Goal: Information Seeking & Learning: Learn about a topic

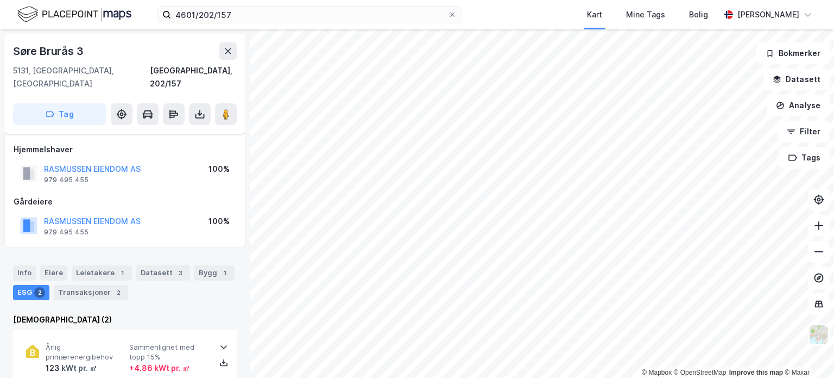
scroll to position [4, 0]
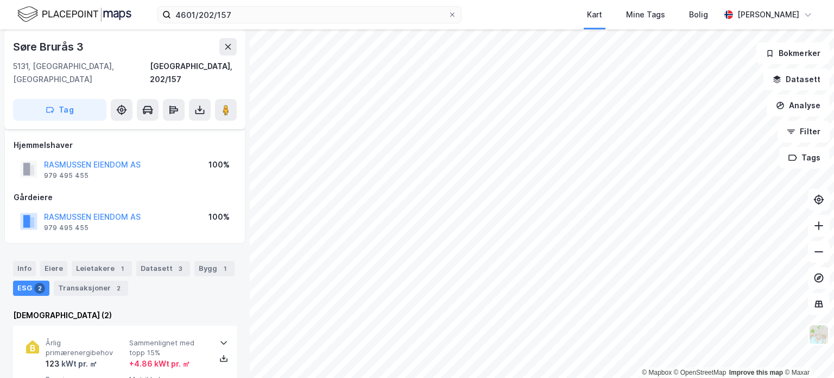
click at [273, 6] on label "4601/202/157" at bounding box center [310, 14] width 304 height 17
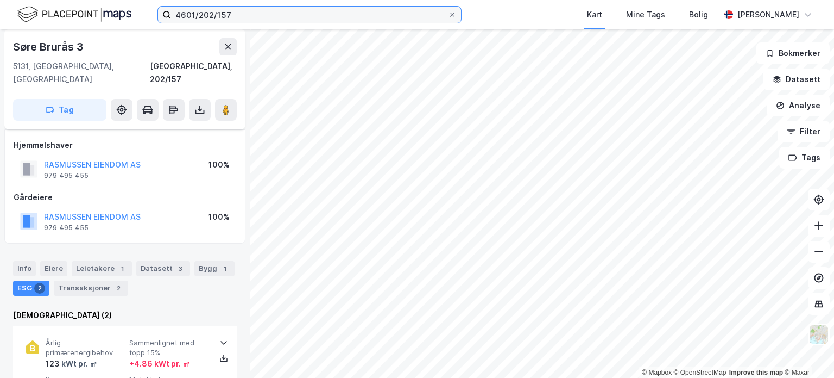
click at [273, 7] on input "4601/202/157" at bounding box center [309, 15] width 277 height 16
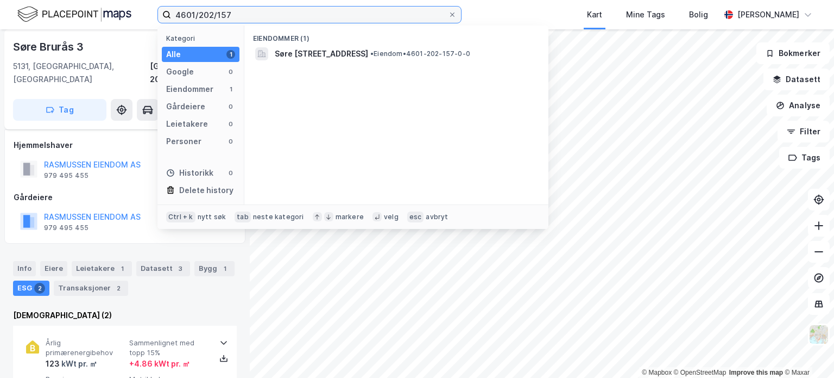
drag, startPoint x: 275, startPoint y: 11, endPoint x: 147, endPoint y: 15, distance: 127.7
click at [147, 15] on div "4601/202/157 Kategori Alle 1 Google 0 Eiendommer 1 Gårdeiere 0 Leietakere 0 Per…" at bounding box center [417, 14] width 834 height 29
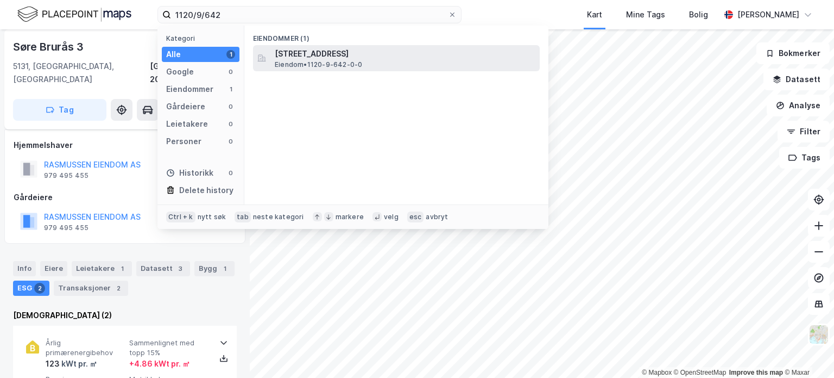
click at [385, 52] on span "[STREET_ADDRESS]" at bounding box center [405, 53] width 261 height 13
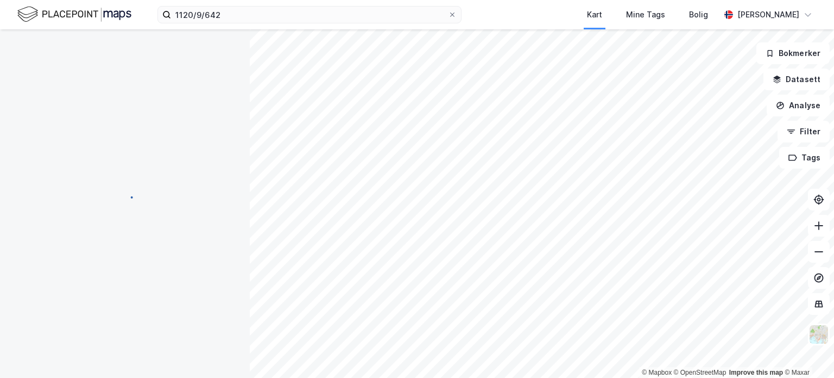
scroll to position [4, 0]
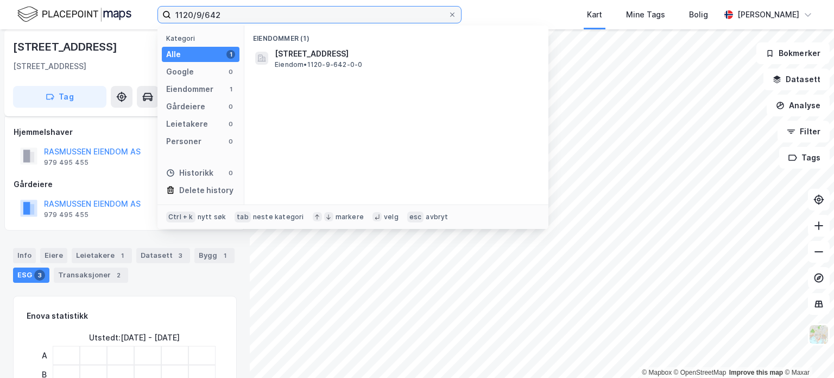
drag, startPoint x: 247, startPoint y: 15, endPoint x: 53, endPoint y: 9, distance: 194.0
click at [45, 9] on div "1120/9/642 Kategori Alle 1 Google 0 Eiendommer 1 Gårdeiere 0 Leietakere 0 Perso…" at bounding box center [417, 14] width 834 height 29
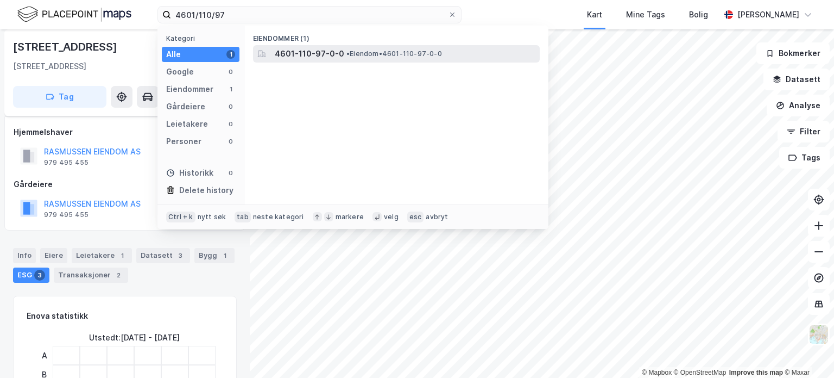
click at [281, 53] on span "4601-110-97-0-0" at bounding box center [310, 53] width 70 height 13
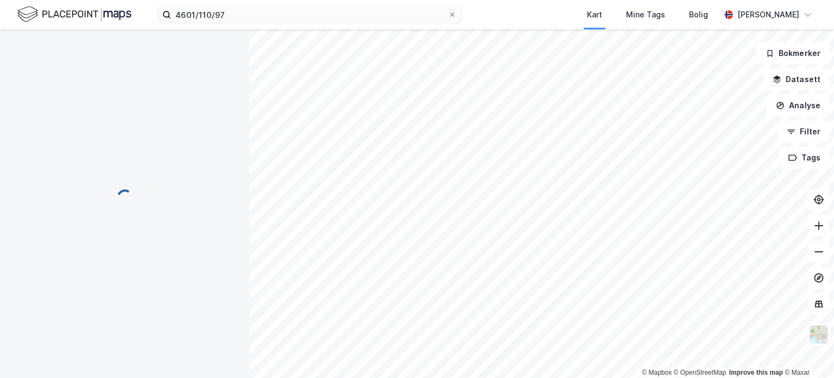
scroll to position [3, 0]
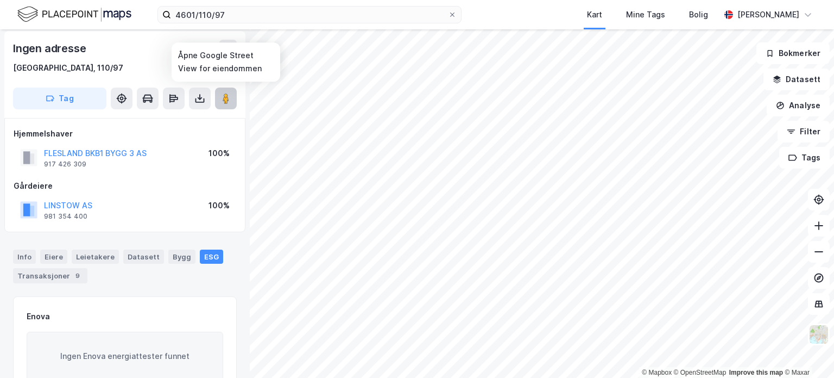
click at [226, 98] on image at bounding box center [226, 98] width 7 height 11
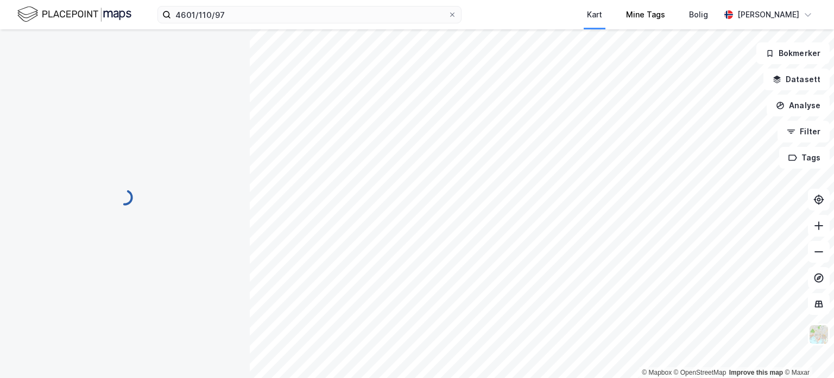
scroll to position [0, 0]
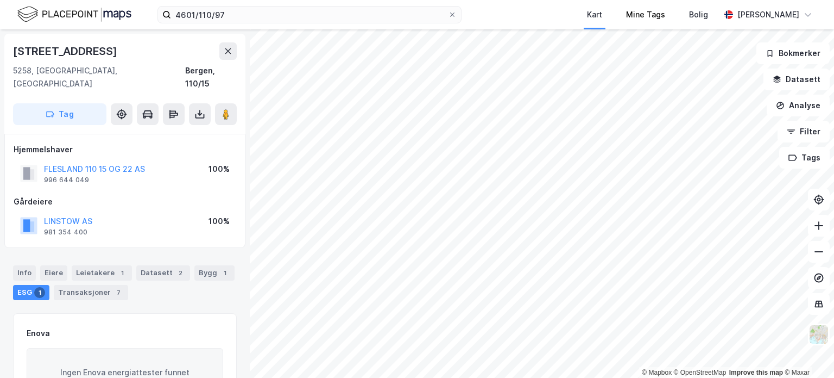
scroll to position [3, 0]
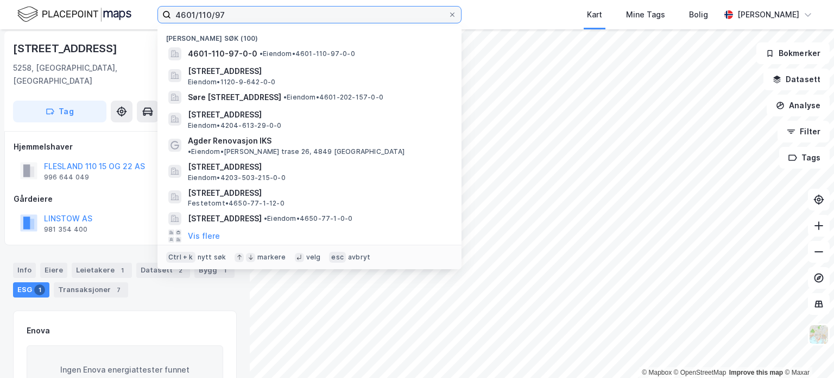
drag, startPoint x: 296, startPoint y: 12, endPoint x: 128, endPoint y: 5, distance: 167.5
click at [128, 5] on div "4601/110/97 Nylige søk [PHONE_NUMBER] • Eiendom • 4601-110-97-0-0 [STREET_ADDRE…" at bounding box center [417, 14] width 834 height 29
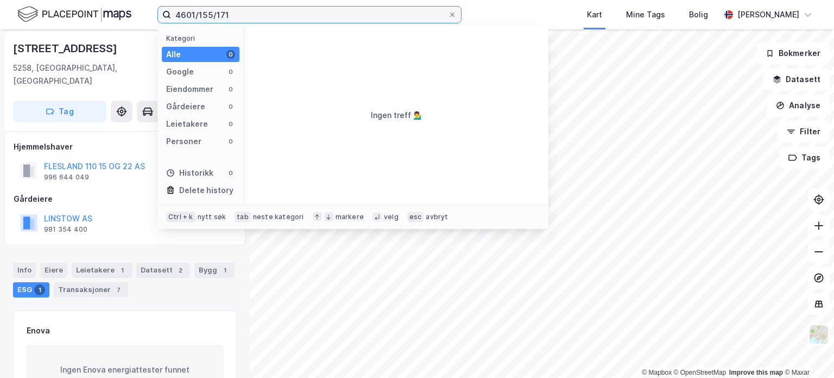
click at [239, 17] on input "4601/155/171" at bounding box center [309, 15] width 277 height 16
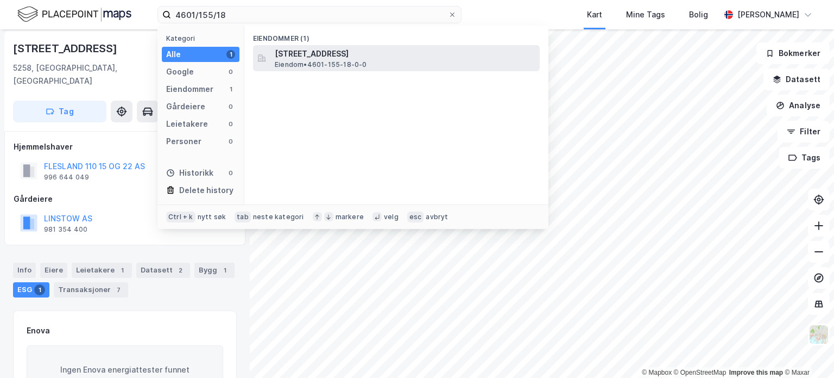
click at [329, 58] on span "[STREET_ADDRESS]" at bounding box center [405, 53] width 261 height 13
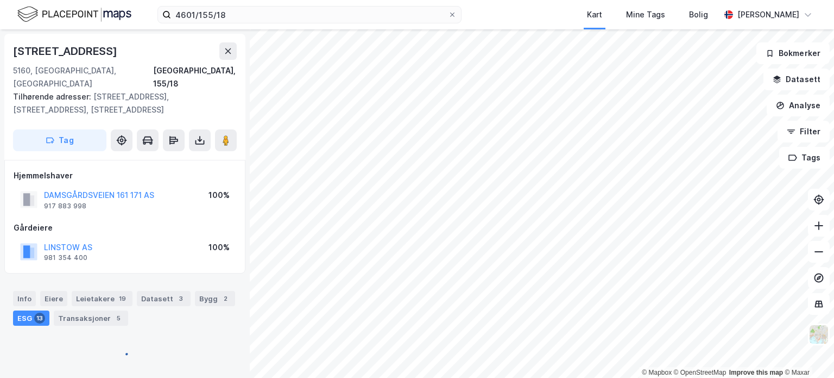
scroll to position [3, 0]
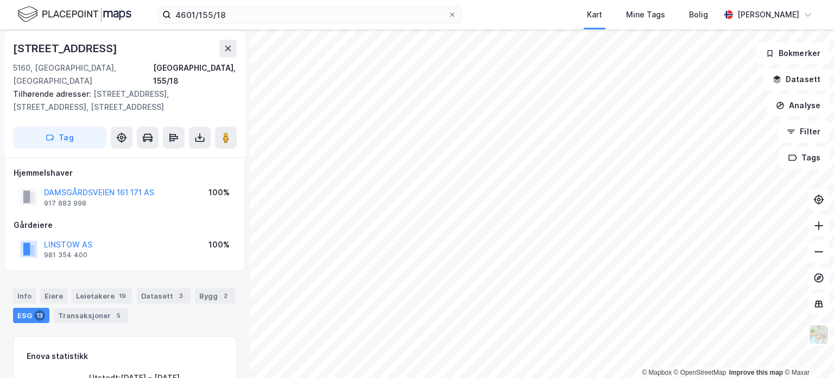
click at [30, 307] on div "ESG 13" at bounding box center [31, 314] width 36 height 15
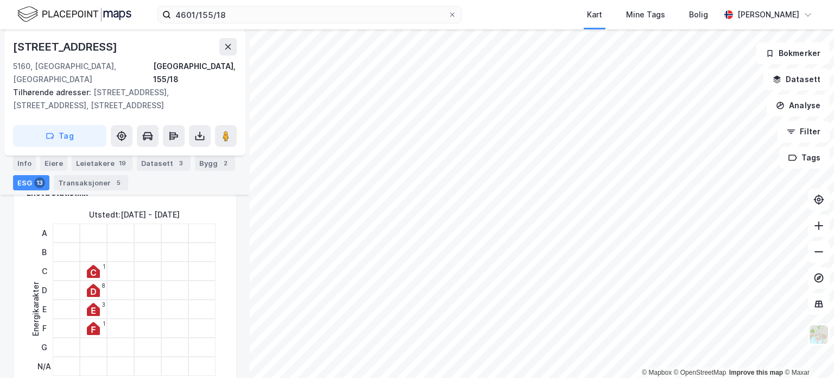
scroll to position [220, 0]
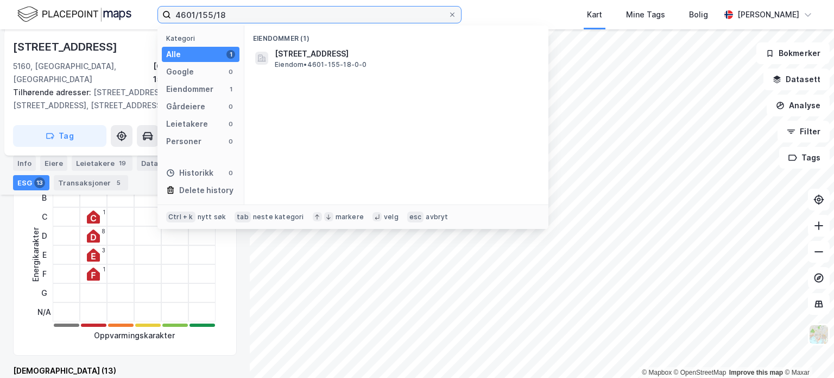
drag, startPoint x: 227, startPoint y: 13, endPoint x: 196, endPoint y: 14, distance: 31.5
click at [196, 14] on input "4601/155/18" at bounding box center [309, 15] width 277 height 16
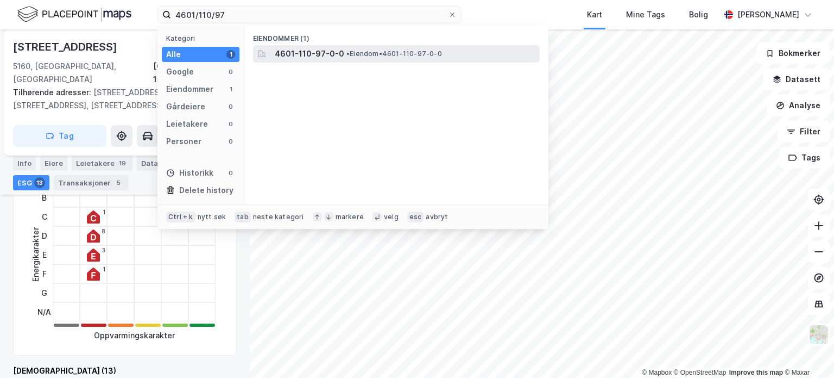
click at [329, 52] on span "4601-110-97-0-0" at bounding box center [310, 53] width 70 height 13
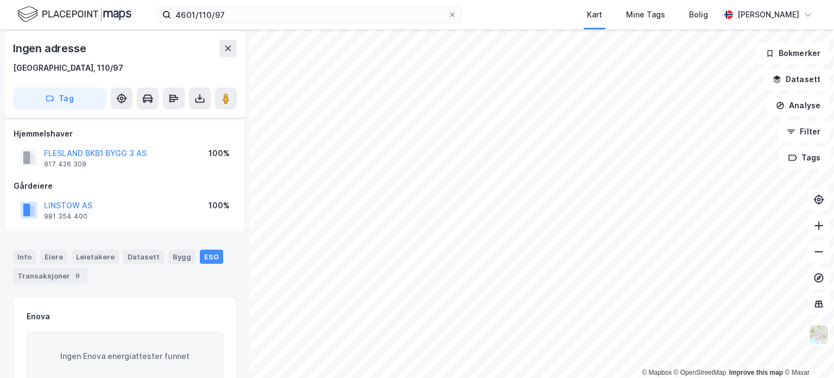
scroll to position [57, 0]
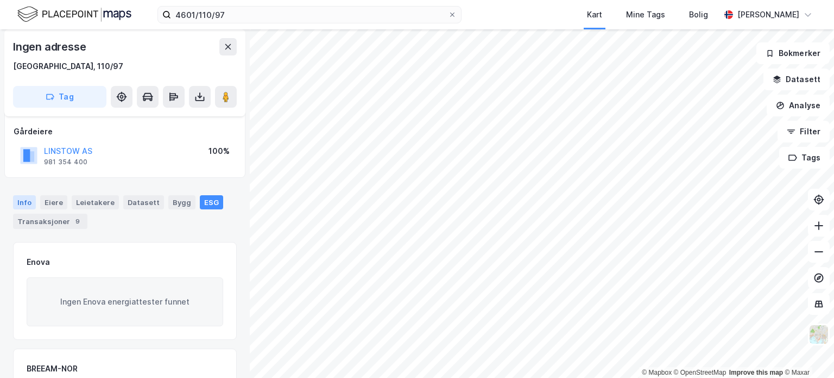
click at [28, 204] on div "Info" at bounding box center [24, 202] width 23 height 14
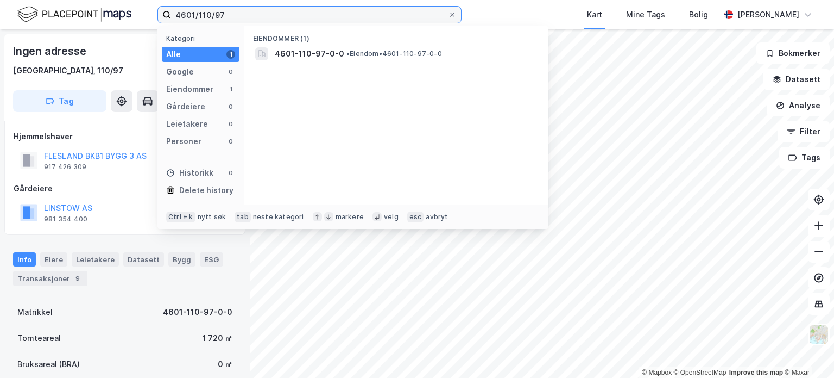
drag, startPoint x: 231, startPoint y: 15, endPoint x: 77, endPoint y: 8, distance: 154.4
click at [77, 8] on div "4601/110/97 Kategori Alle 1 Google 0 Eiendommer 1 Gårdeiere 0 Leietakere 0 Pers…" at bounding box center [417, 14] width 834 height 29
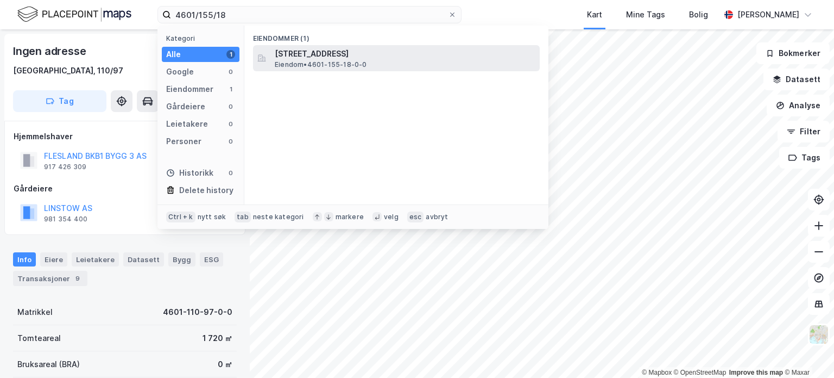
click at [335, 51] on span "[STREET_ADDRESS]" at bounding box center [405, 53] width 261 height 13
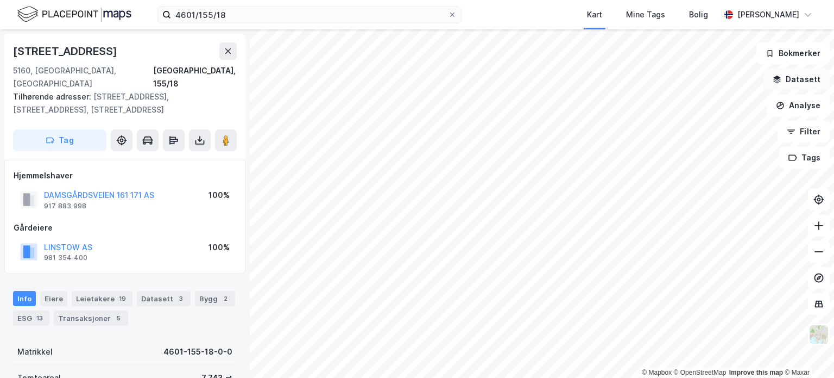
click at [800, 80] on button "Datasett" at bounding box center [797, 79] width 66 height 22
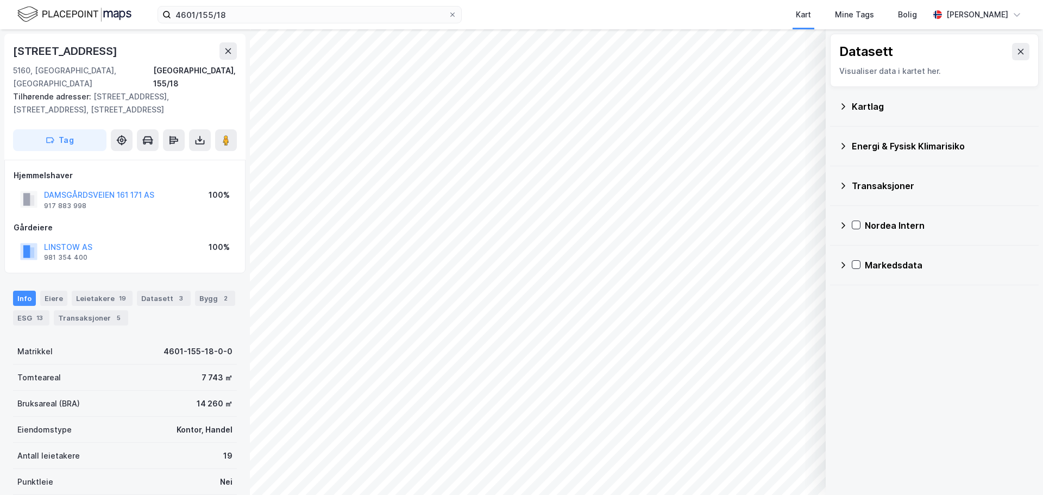
click at [834, 141] on div "Energi & Fysisk Klimarisiko" at bounding box center [941, 146] width 178 height 13
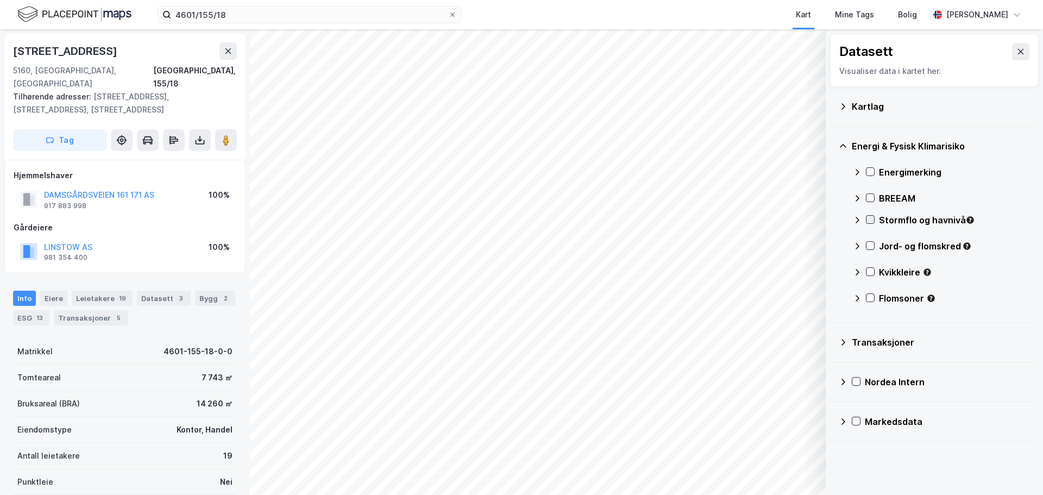
click at [834, 217] on icon at bounding box center [870, 220] width 8 height 8
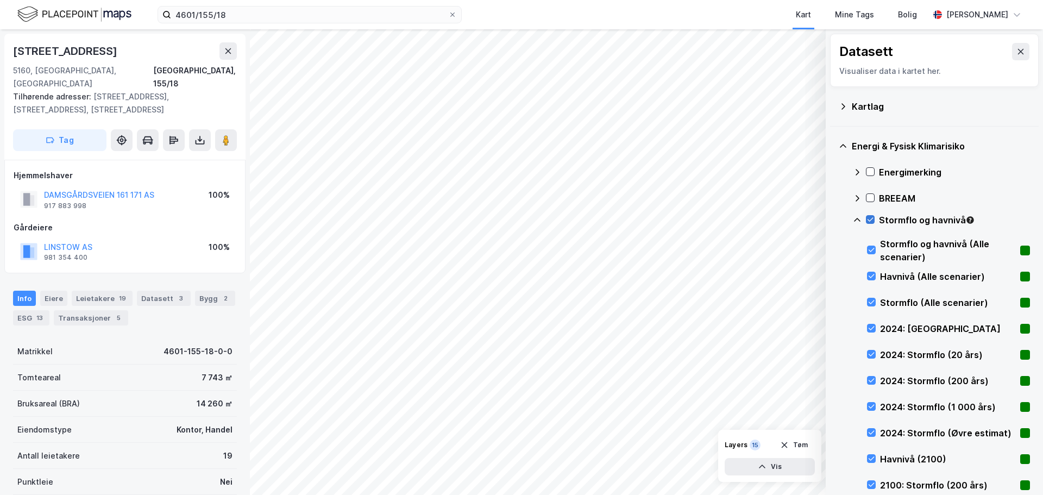
click at [834, 217] on icon at bounding box center [870, 220] width 8 height 8
click at [834, 326] on icon at bounding box center [872, 328] width 8 height 8
click at [834, 354] on icon at bounding box center [872, 354] width 8 height 8
click at [834, 377] on icon at bounding box center [872, 381] width 6 height 4
click at [834, 377] on icon at bounding box center [872, 407] width 8 height 8
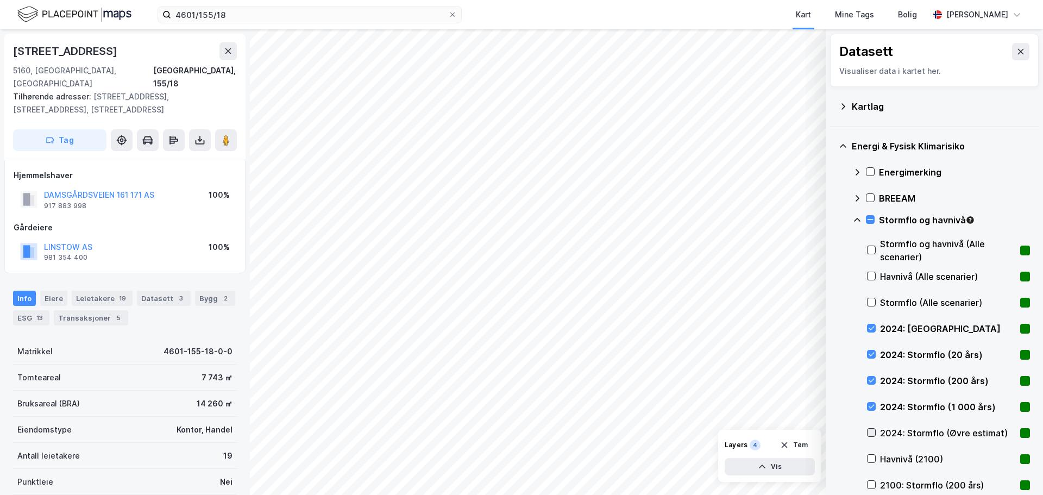
click at [834, 377] on icon at bounding box center [872, 433] width 8 height 8
click at [834, 219] on icon at bounding box center [870, 220] width 8 height 8
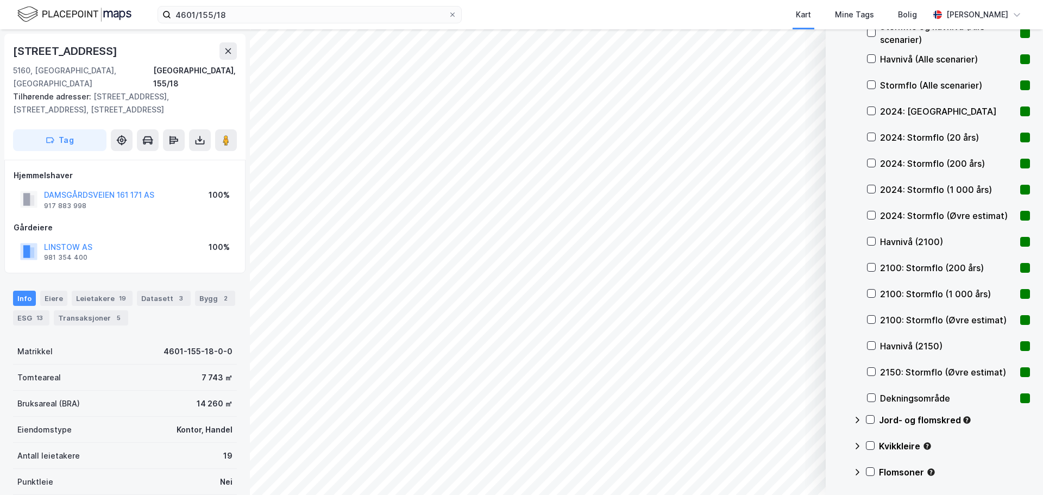
scroll to position [342, 0]
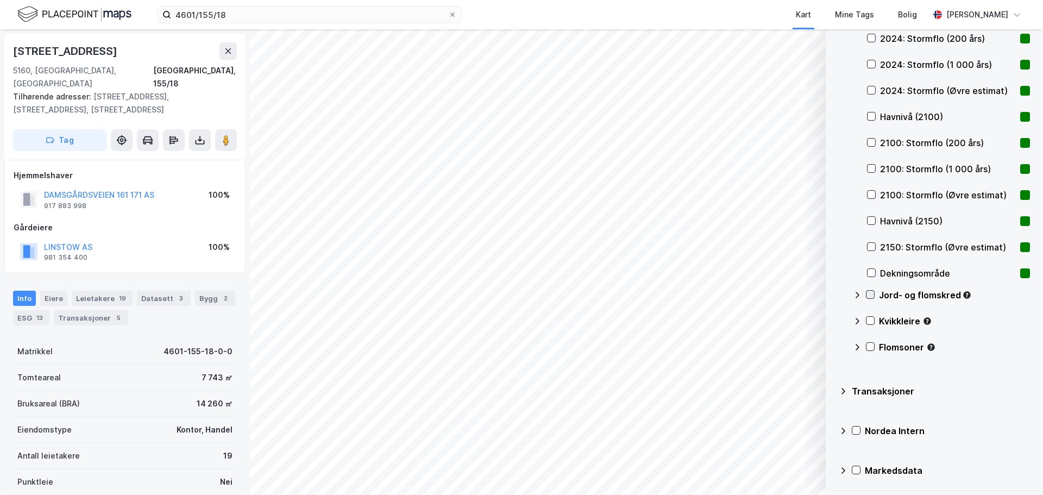
click at [834, 293] on icon at bounding box center [870, 295] width 8 height 8
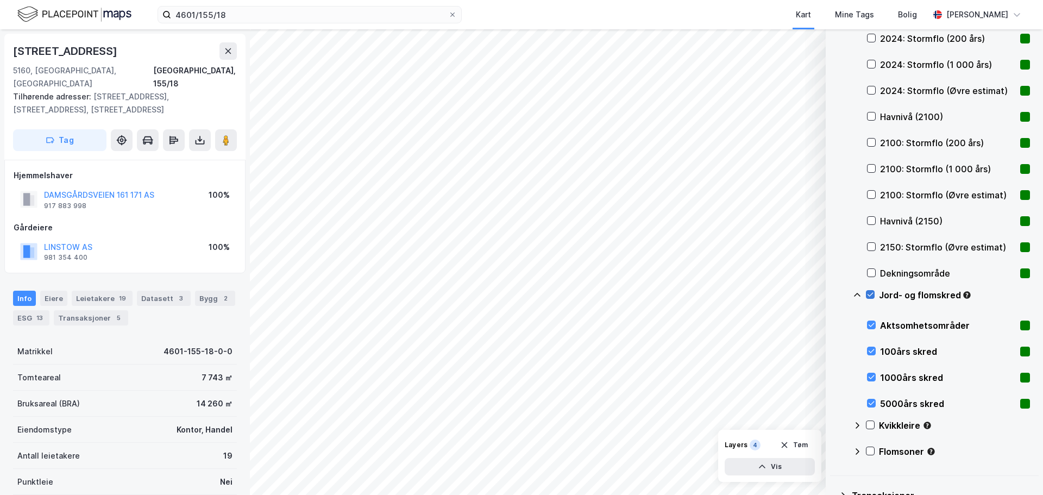
click at [834, 293] on icon at bounding box center [870, 295] width 8 height 8
click at [834, 377] on icon at bounding box center [870, 425] width 8 height 8
click at [834, 377] on icon at bounding box center [871, 425] width 6 height 4
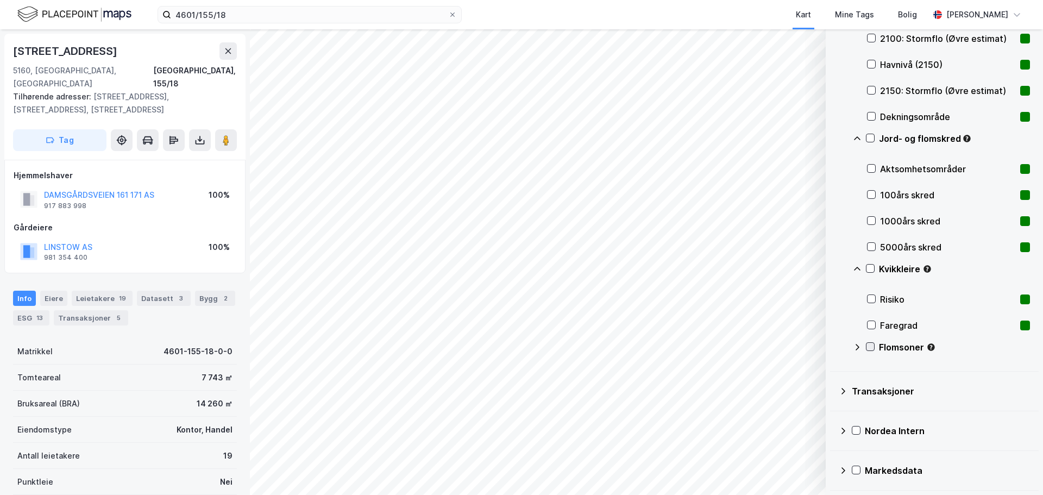
click at [834, 348] on icon at bounding box center [870, 347] width 8 height 8
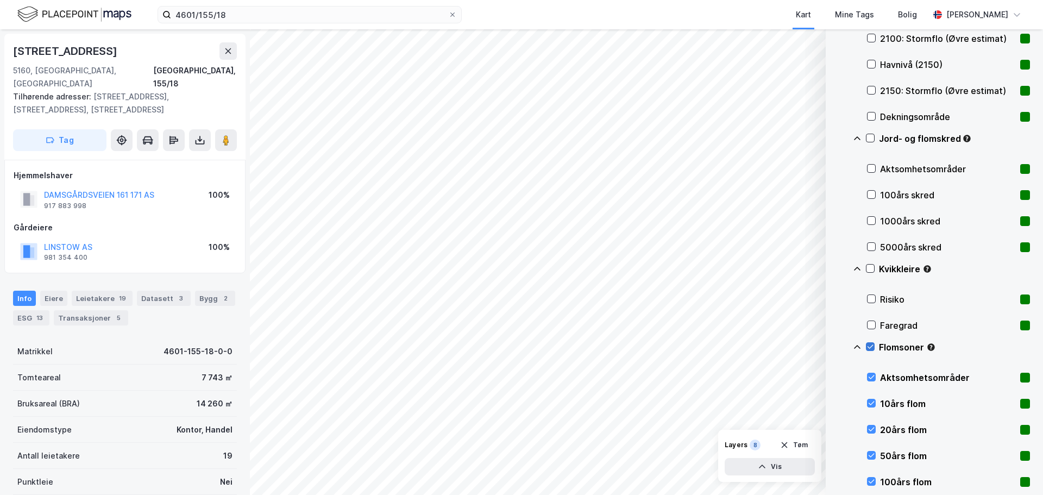
click at [834, 348] on icon at bounding box center [870, 347] width 8 height 8
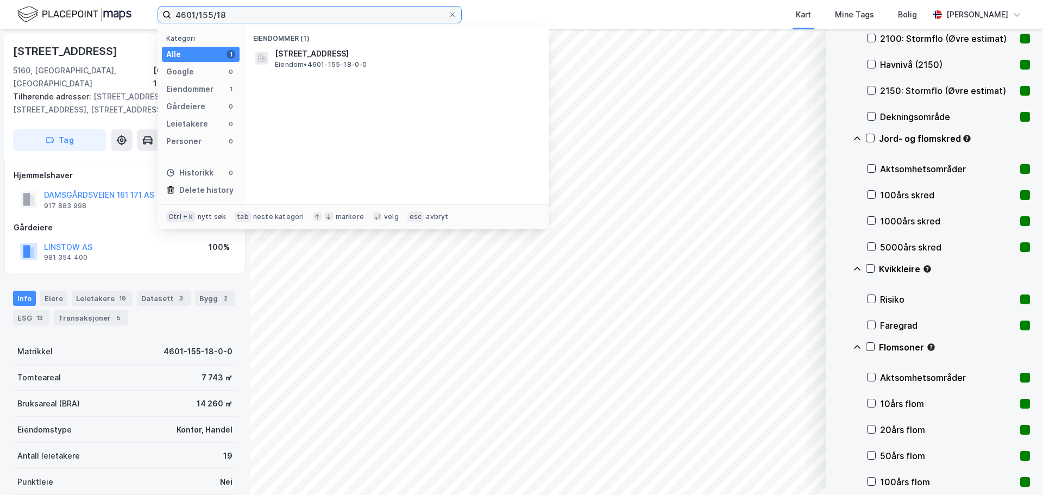
drag, startPoint x: 227, startPoint y: 15, endPoint x: 197, endPoint y: 17, distance: 29.4
click at [197, 17] on input "4601/155/18" at bounding box center [309, 15] width 277 height 16
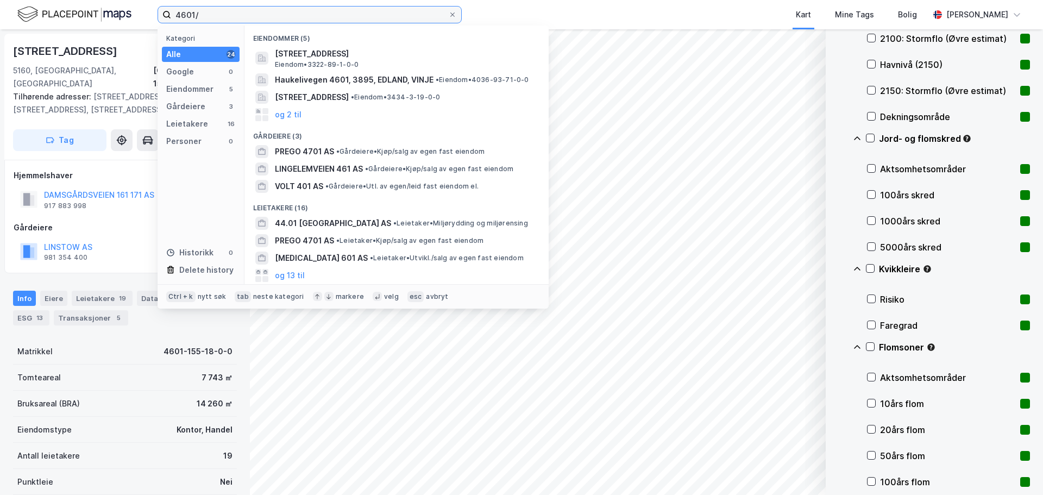
click at [250, 13] on input "4601/" at bounding box center [309, 15] width 277 height 16
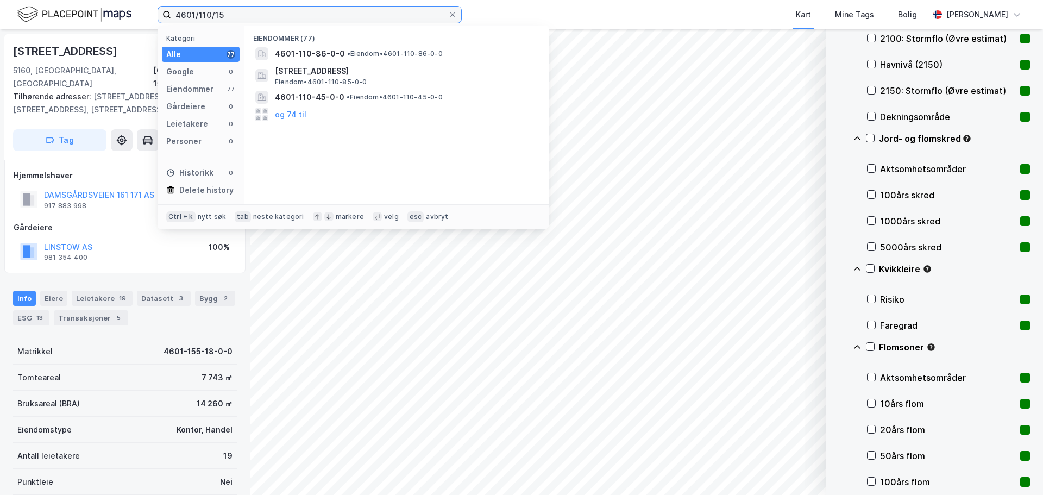
type input "4601/110/15"
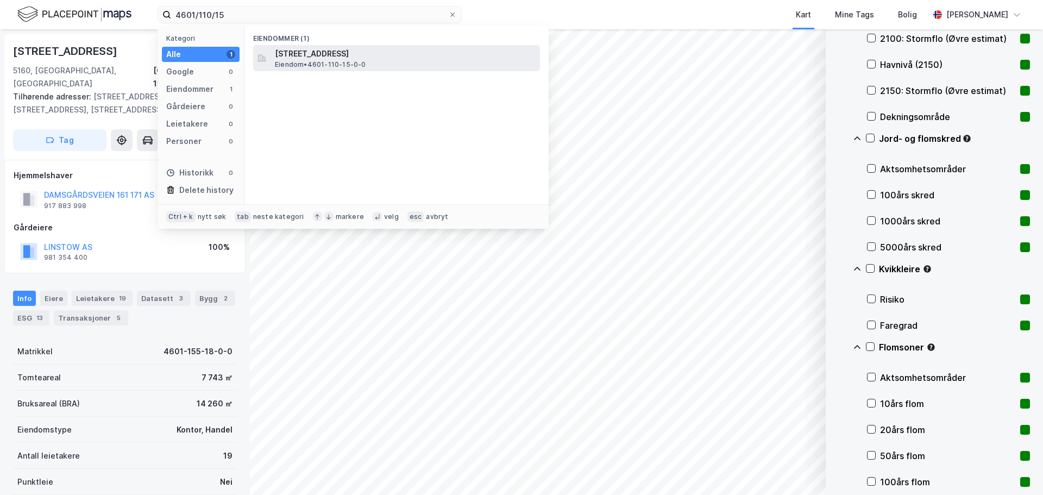
click at [338, 58] on span "[STREET_ADDRESS]" at bounding box center [405, 53] width 261 height 13
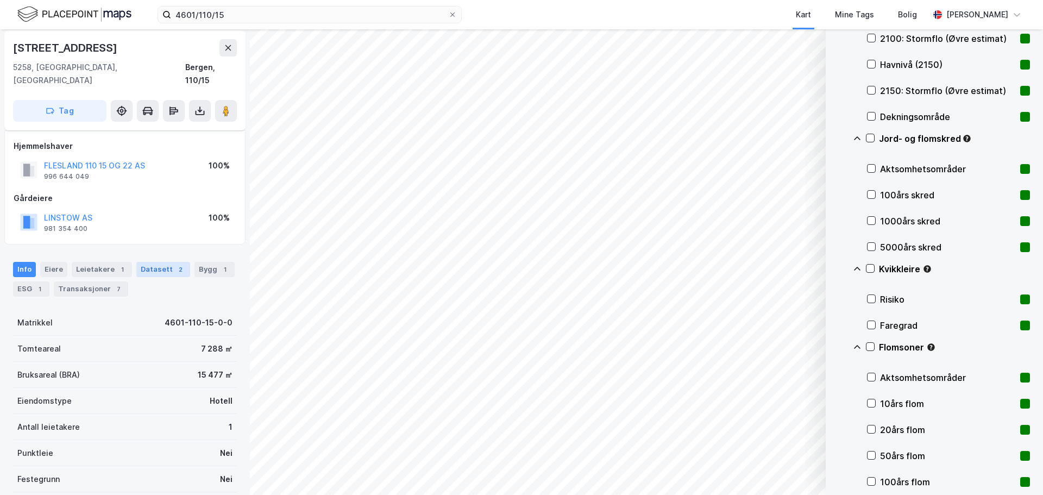
scroll to position [58, 0]
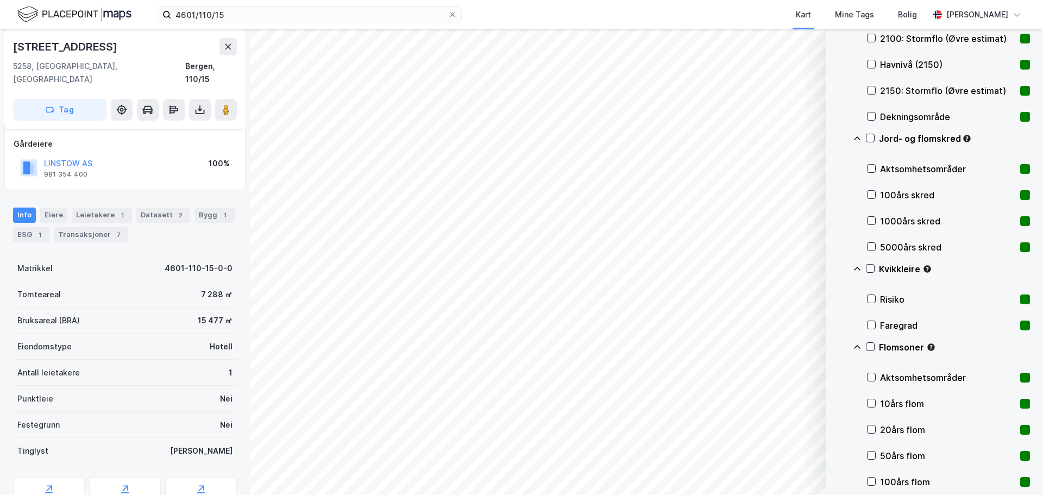
click at [196, 208] on div "Bygg 1" at bounding box center [214, 215] width 40 height 15
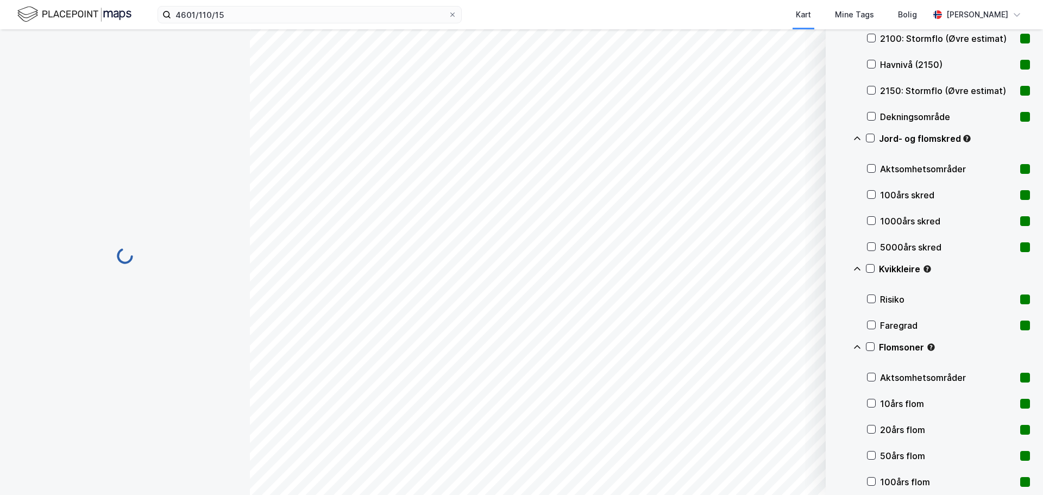
scroll to position [2, 0]
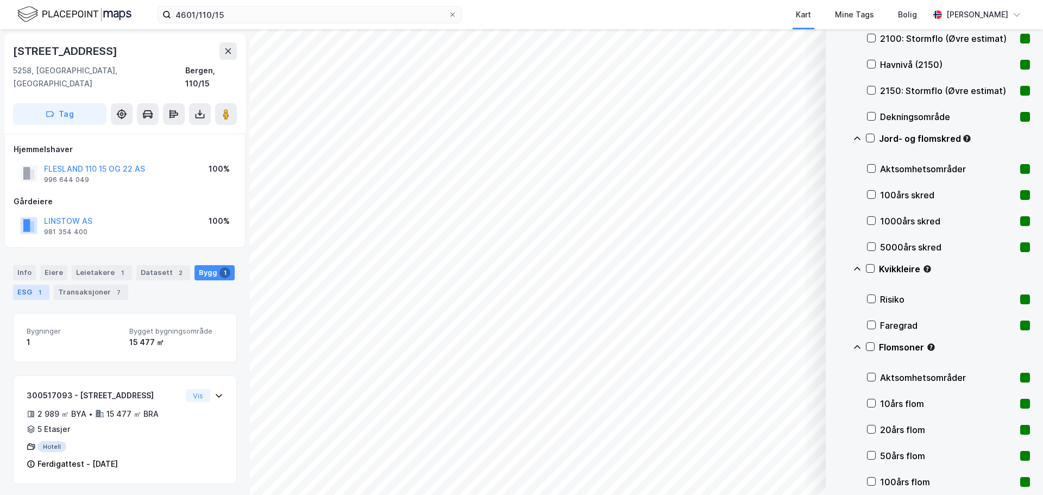
click at [29, 285] on div "ESG 1" at bounding box center [31, 292] width 36 height 15
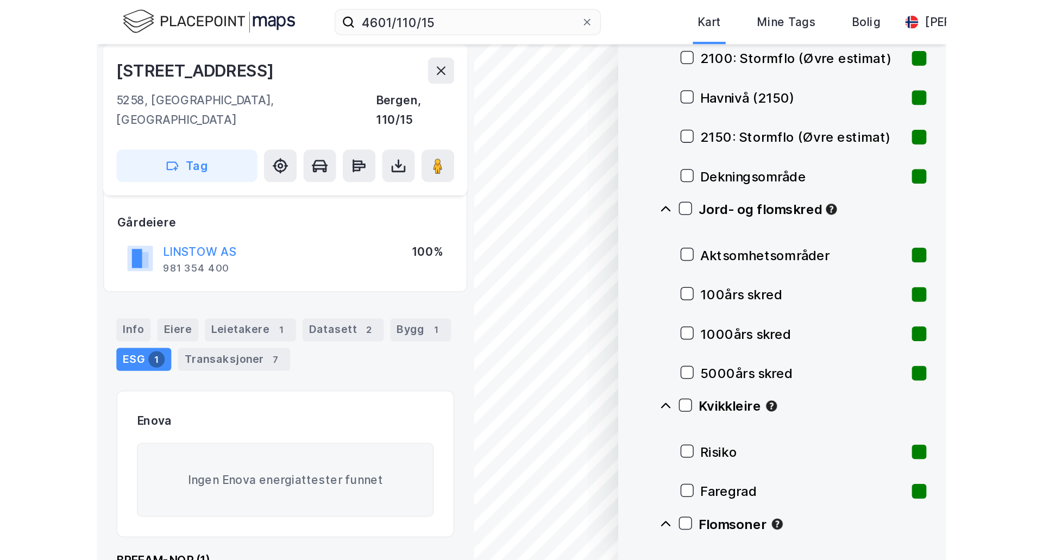
scroll to position [40, 0]
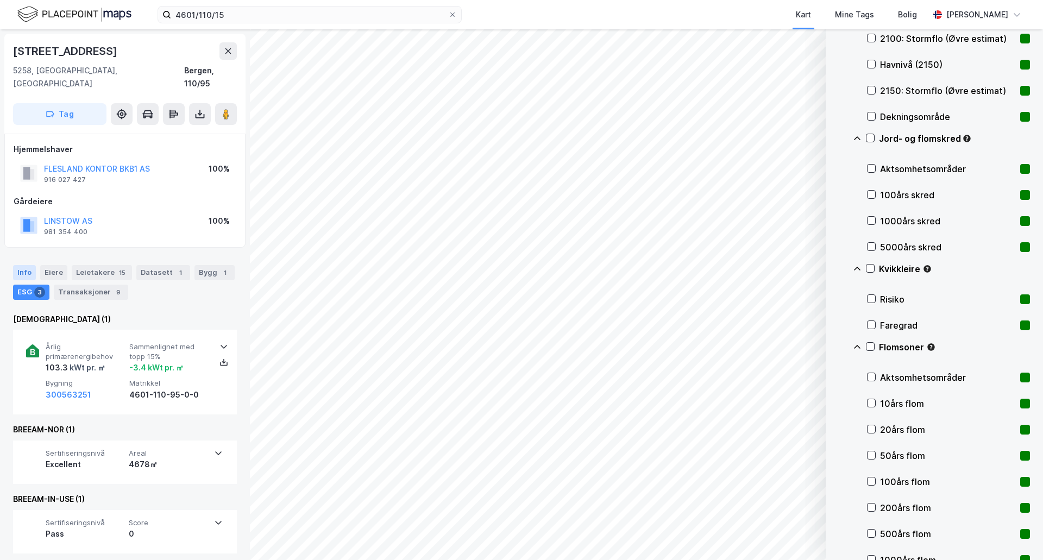
click at [32, 265] on div "Info" at bounding box center [24, 272] width 23 height 15
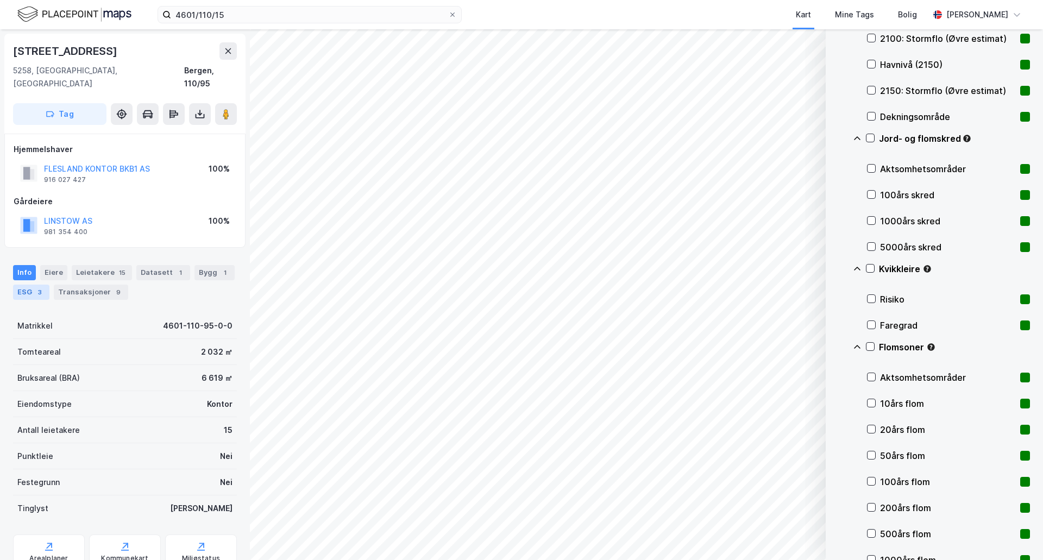
click at [29, 285] on div "ESG 3" at bounding box center [31, 292] width 36 height 15
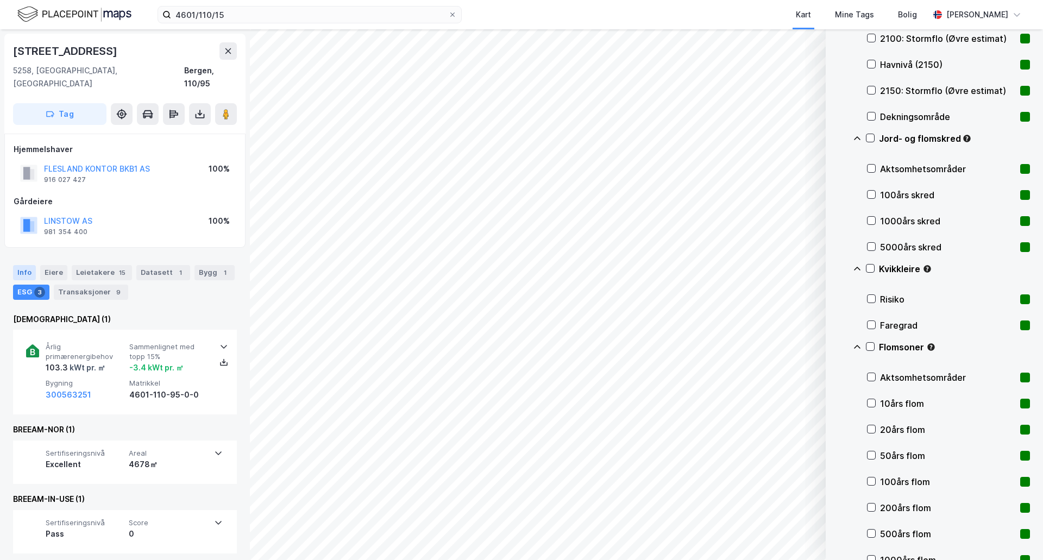
click at [24, 265] on div "Info" at bounding box center [24, 272] width 23 height 15
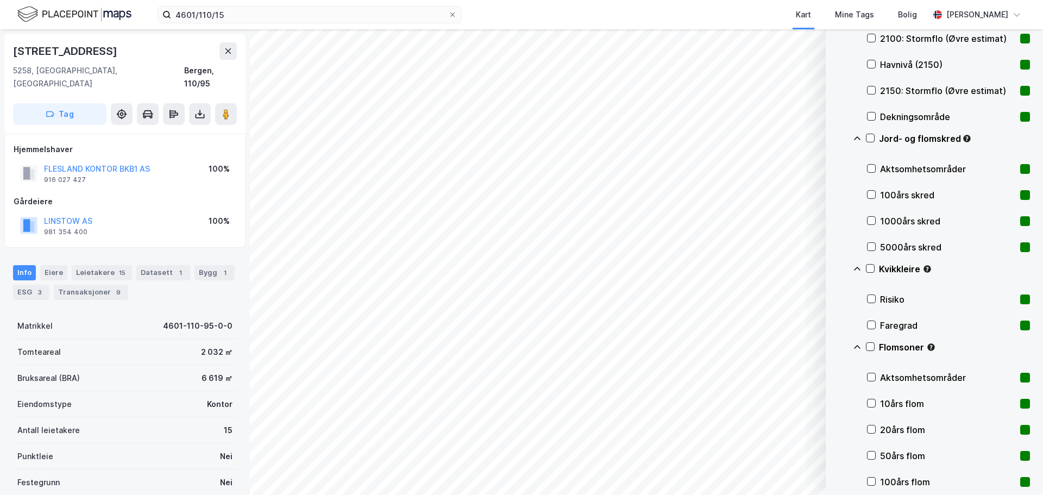
scroll to position [499, 0]
click at [36, 287] on div "3" at bounding box center [39, 292] width 11 height 11
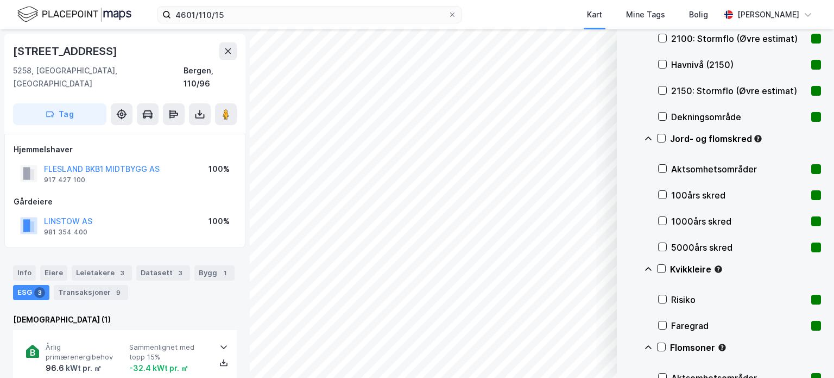
scroll to position [499, 0]
